Goal: Task Accomplishment & Management: Manage account settings

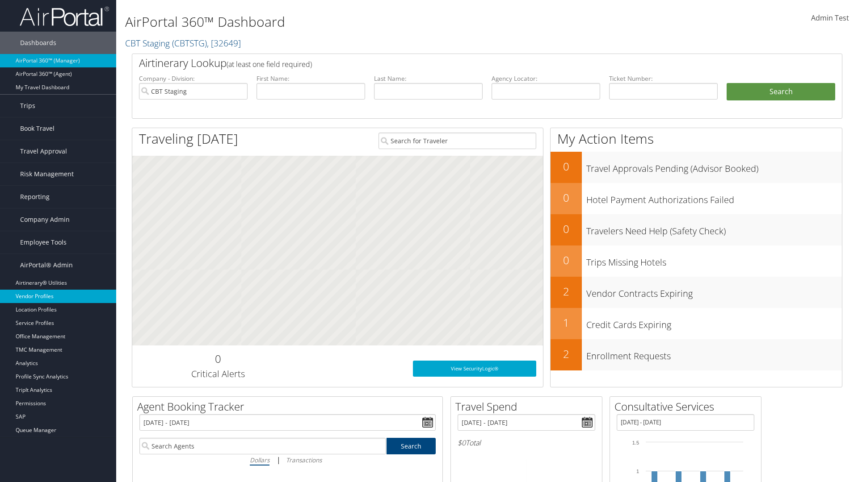
click at [58, 297] on link "Vendor Profiles" at bounding box center [58, 296] width 116 height 13
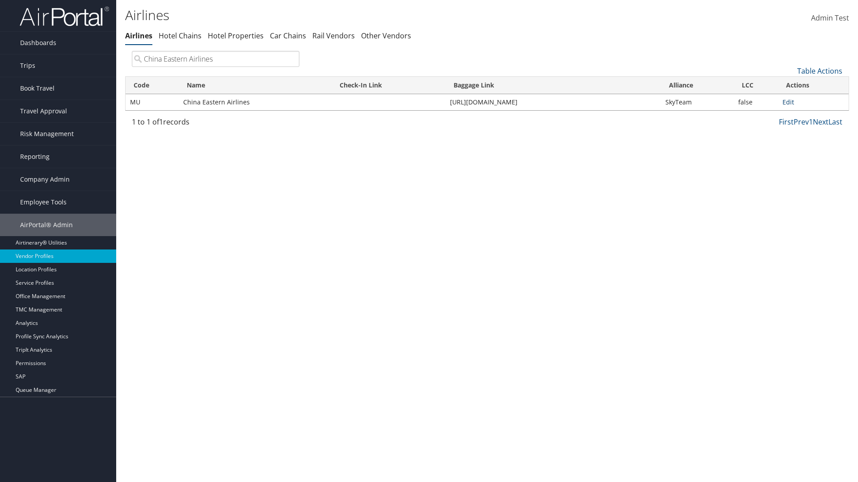
type input "China Eastern Airlines"
click at [788, 102] on link "Edit" at bounding box center [788, 102] width 12 height 8
select select "1"
